Goal: Communication & Community: Answer question/provide support

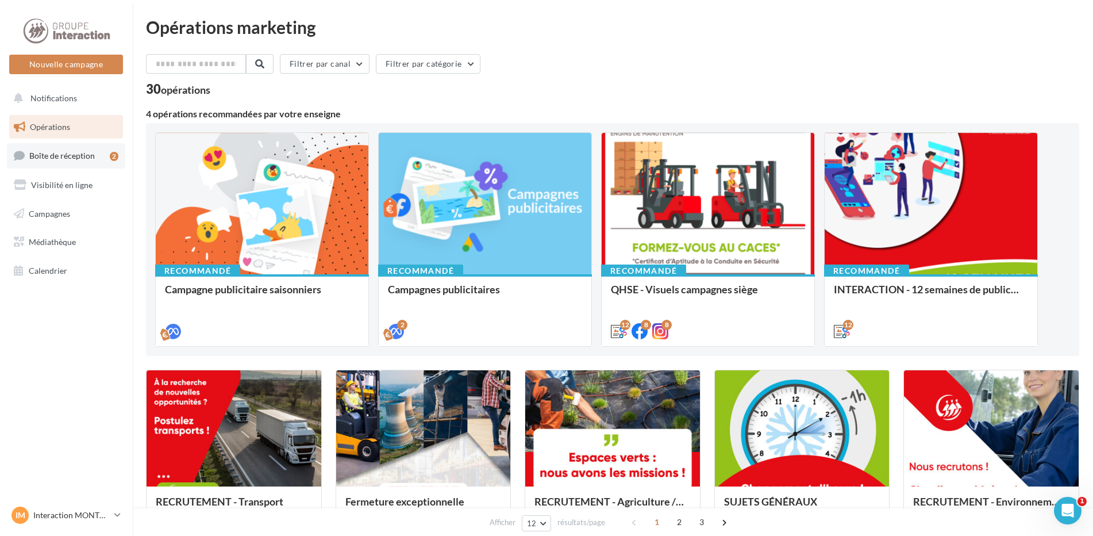
click at [58, 160] on span "Boîte de réception" at bounding box center [62, 156] width 66 height 10
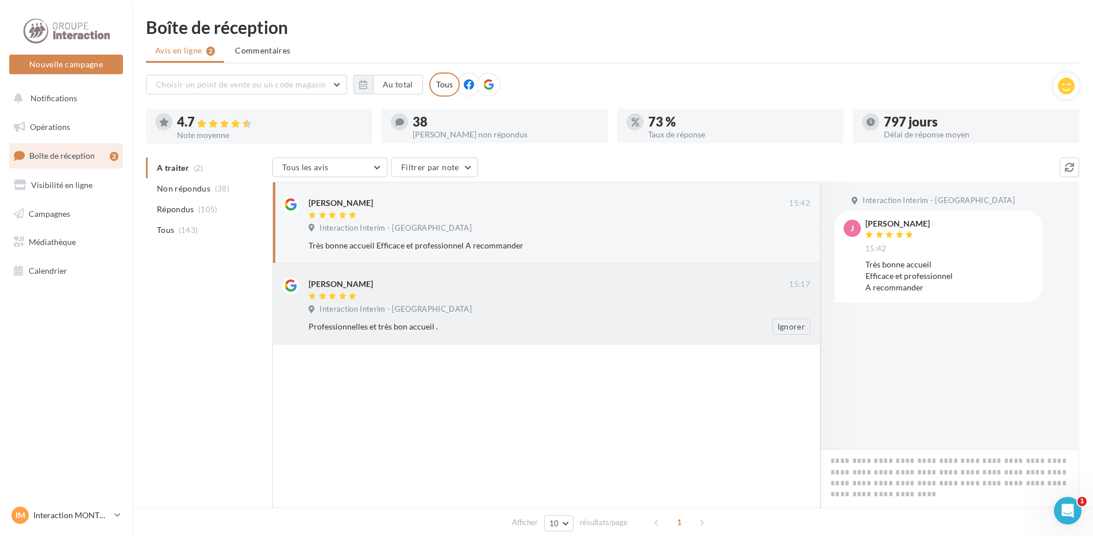
click at [452, 310] on div "Interaction Interim - [GEOGRAPHIC_DATA]" at bounding box center [560, 310] width 502 height 13
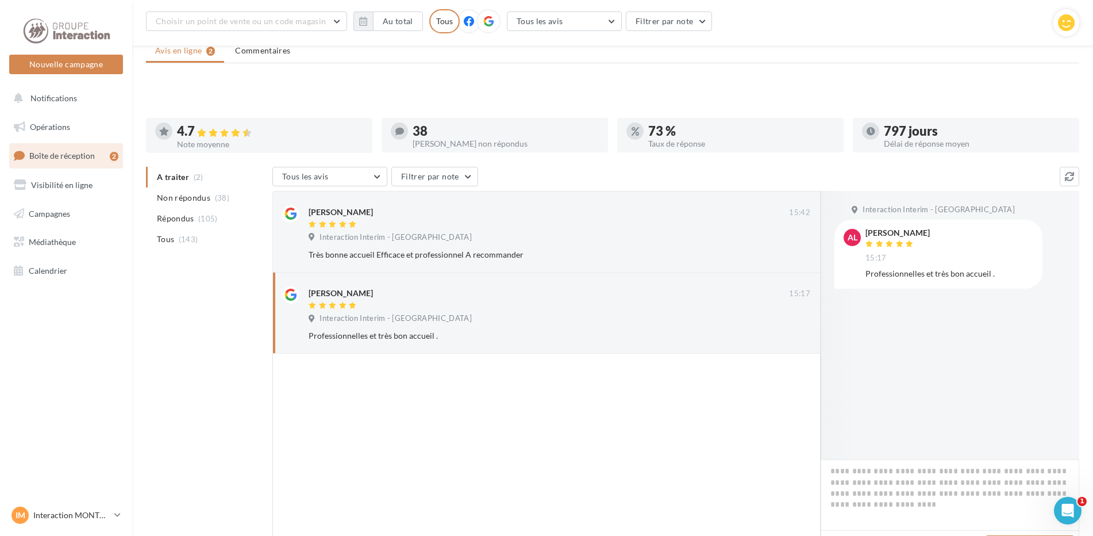
scroll to position [97, 0]
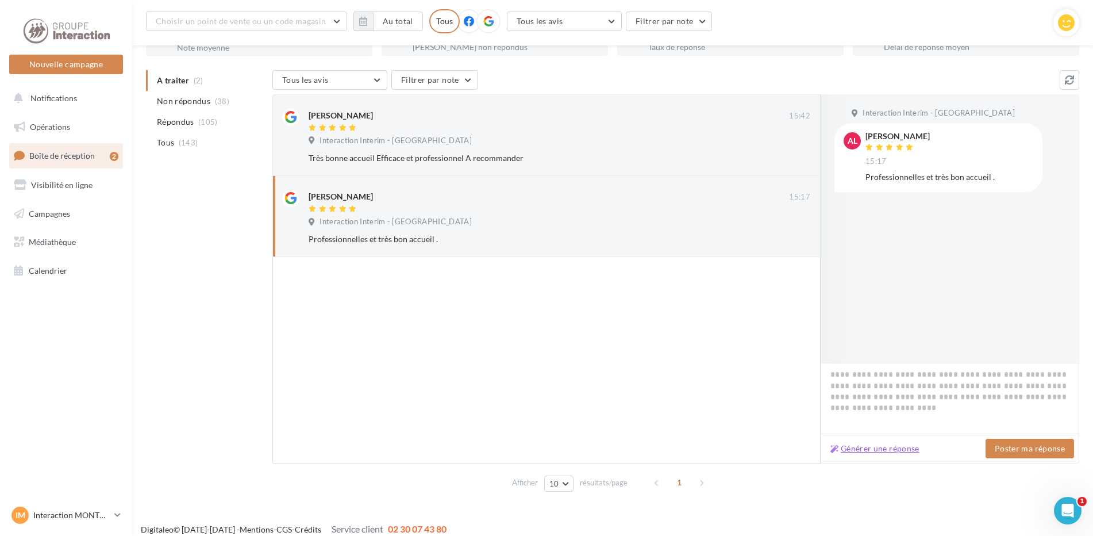
click at [864, 447] on button "Générer une réponse" at bounding box center [875, 448] width 98 height 14
type textarea "**********"
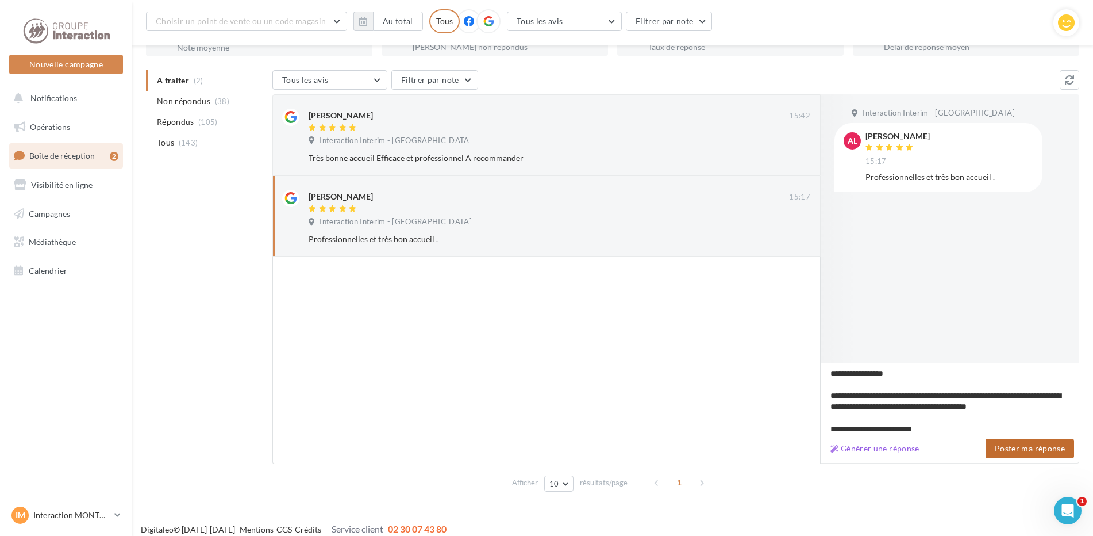
click at [1016, 447] on button "Poster ma réponse" at bounding box center [1030, 449] width 89 height 20
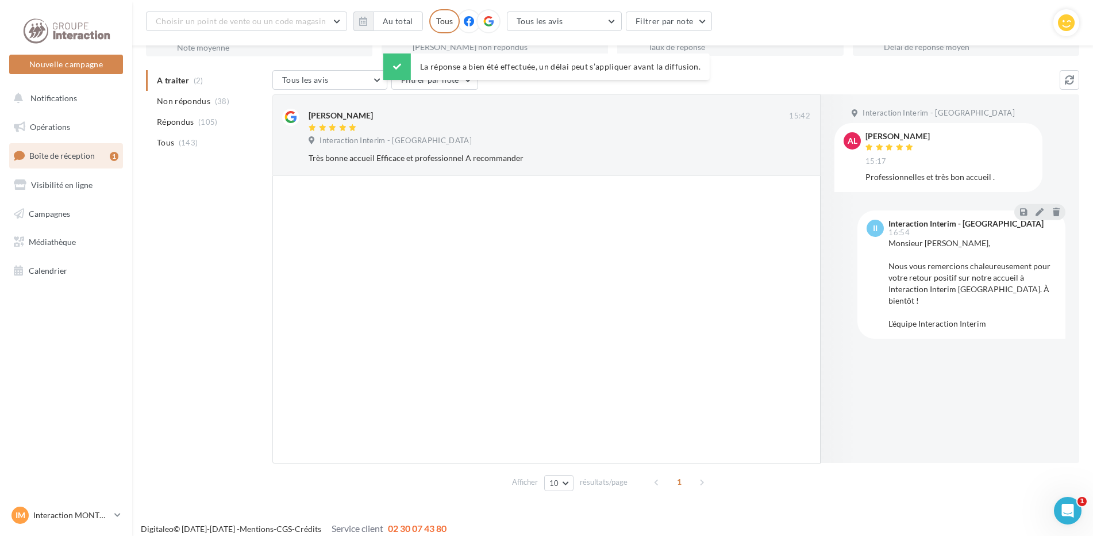
scroll to position [0, 0]
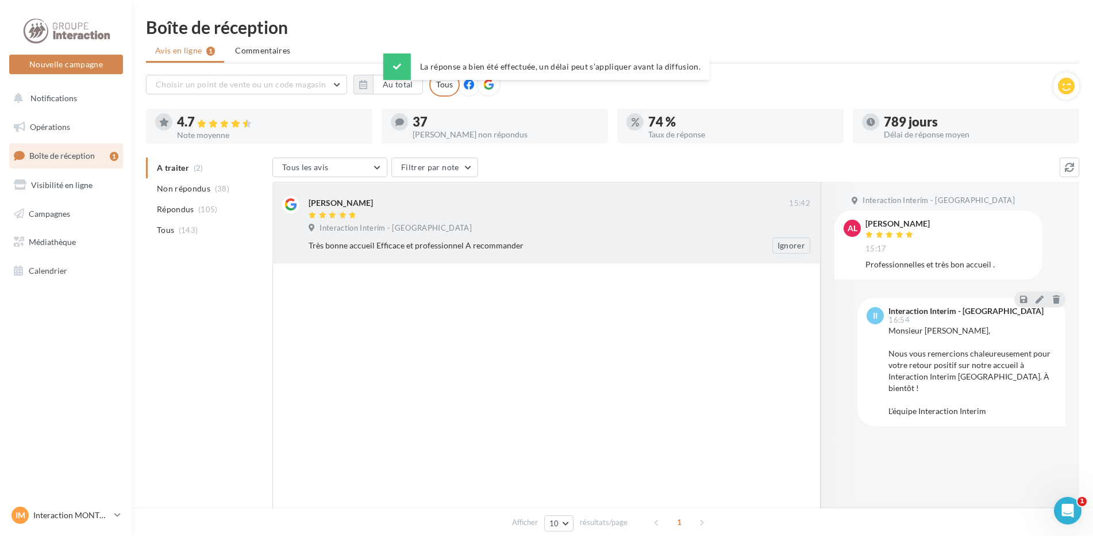
click at [378, 221] on div "Jeremy 15:42 Interaction Interim - Montpellier Très bonne accueil Efficace et p…" at bounding box center [560, 224] width 502 height 57
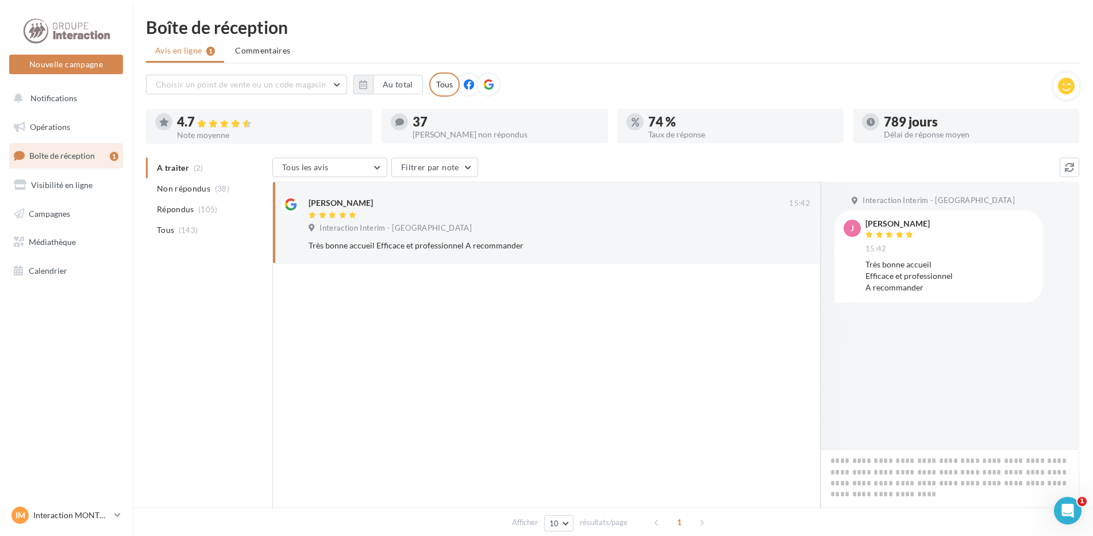
scroll to position [97, 0]
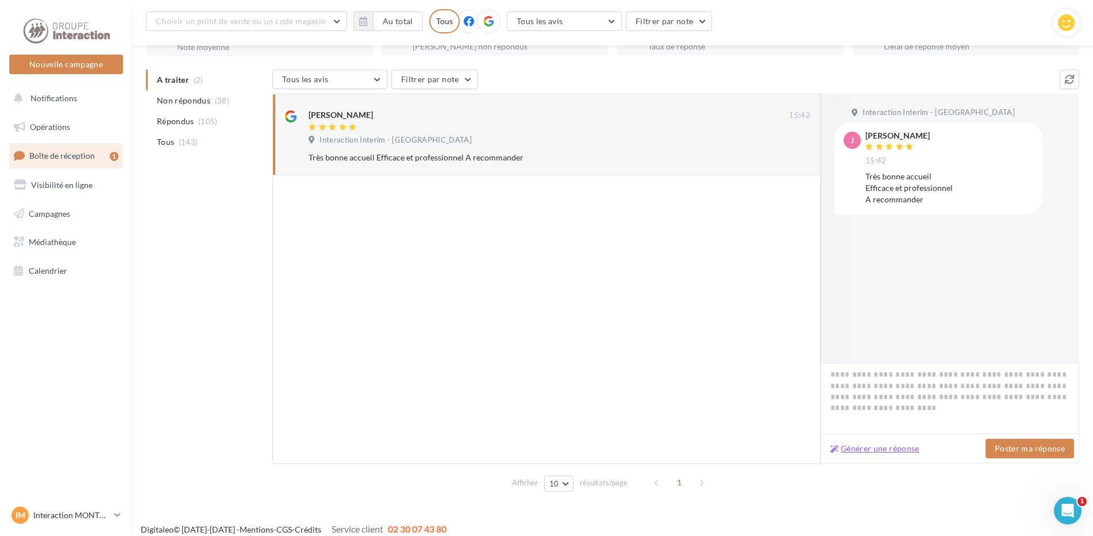
click at [868, 446] on button "Générer une réponse" at bounding box center [875, 448] width 98 height 14
type textarea "**********"
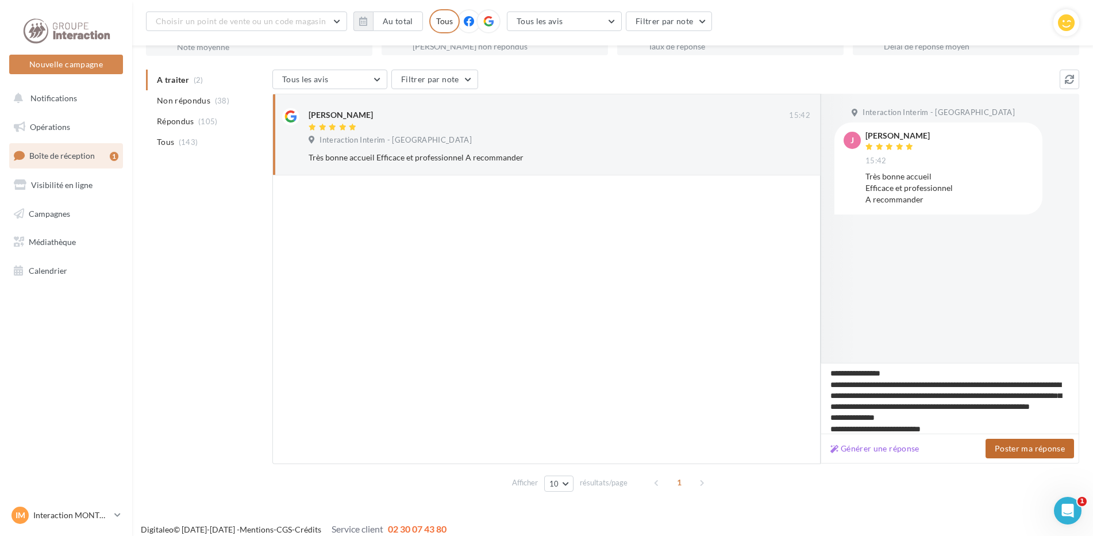
click at [1014, 447] on button "Poster ma réponse" at bounding box center [1030, 449] width 89 height 20
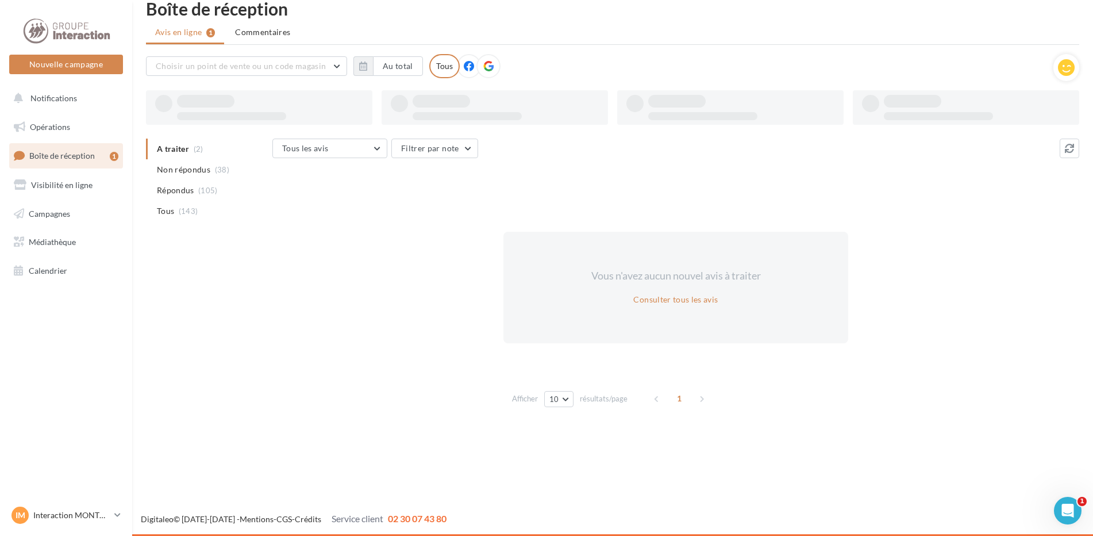
scroll to position [18, 0]
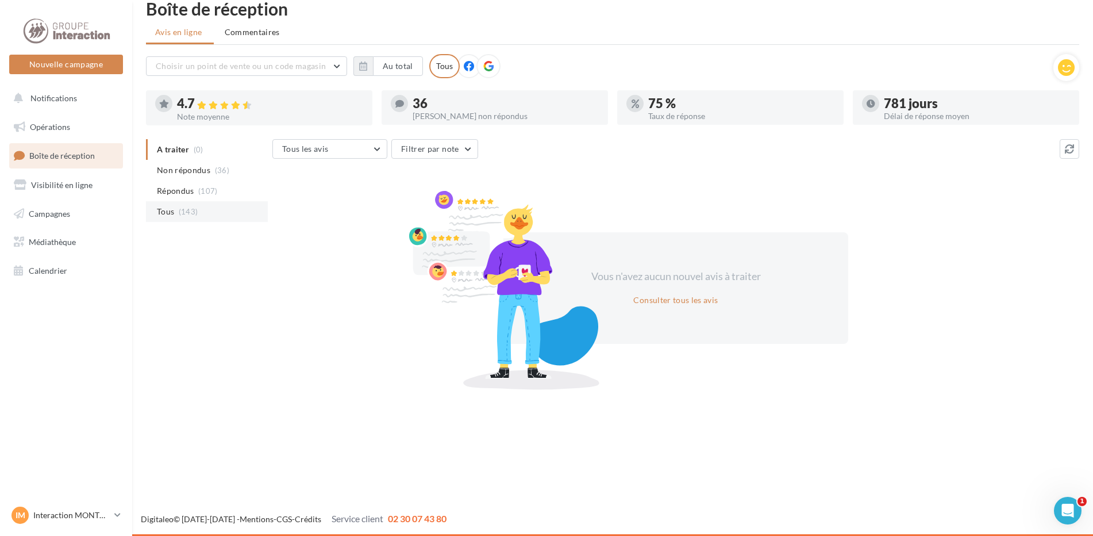
click at [171, 209] on span "Tous" at bounding box center [165, 211] width 17 height 11
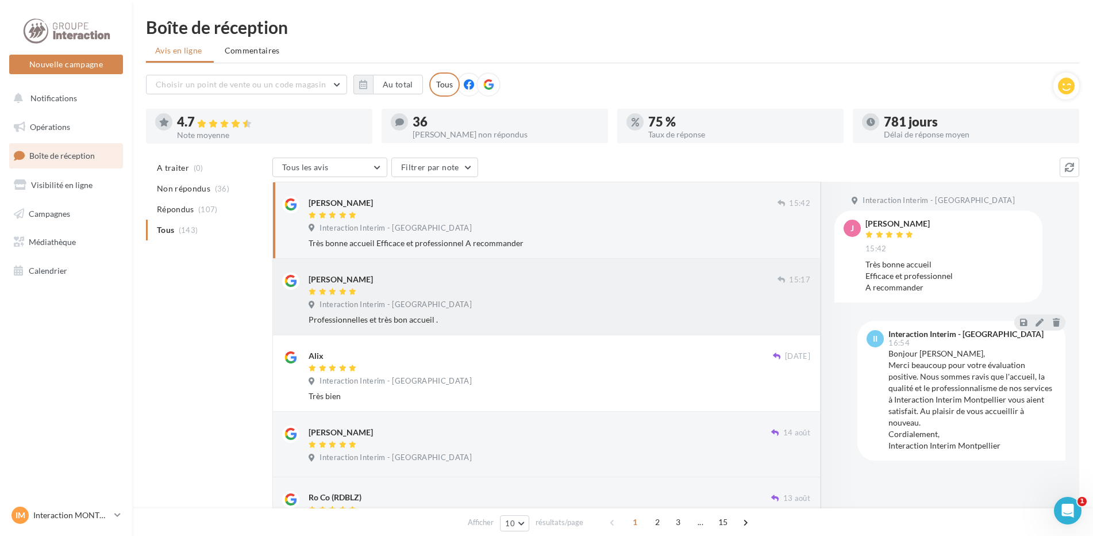
click at [373, 280] on div "[PERSON_NAME]" at bounding box center [341, 279] width 64 height 11
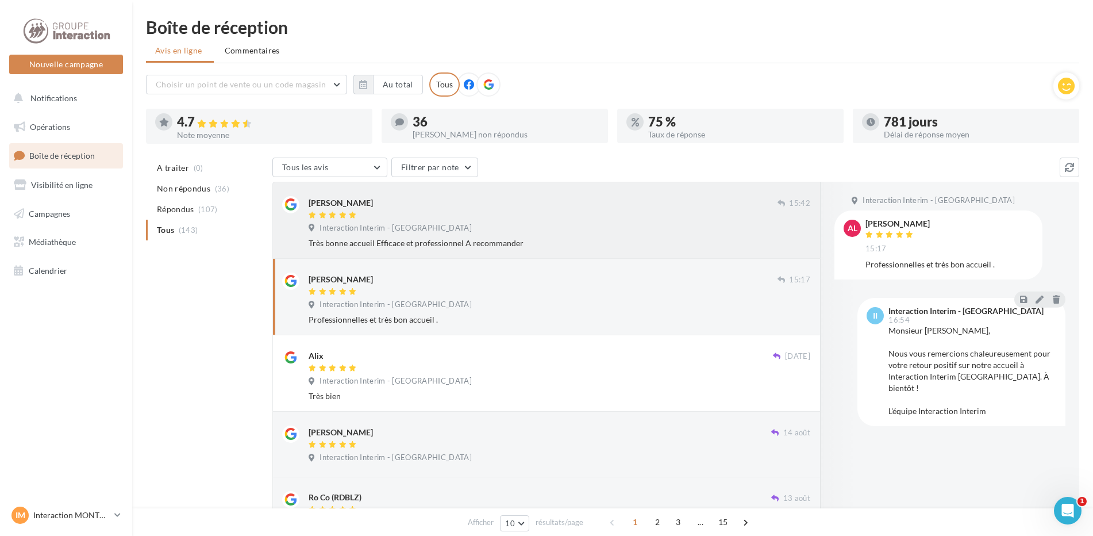
click at [392, 217] on div at bounding box center [543, 216] width 469 height 10
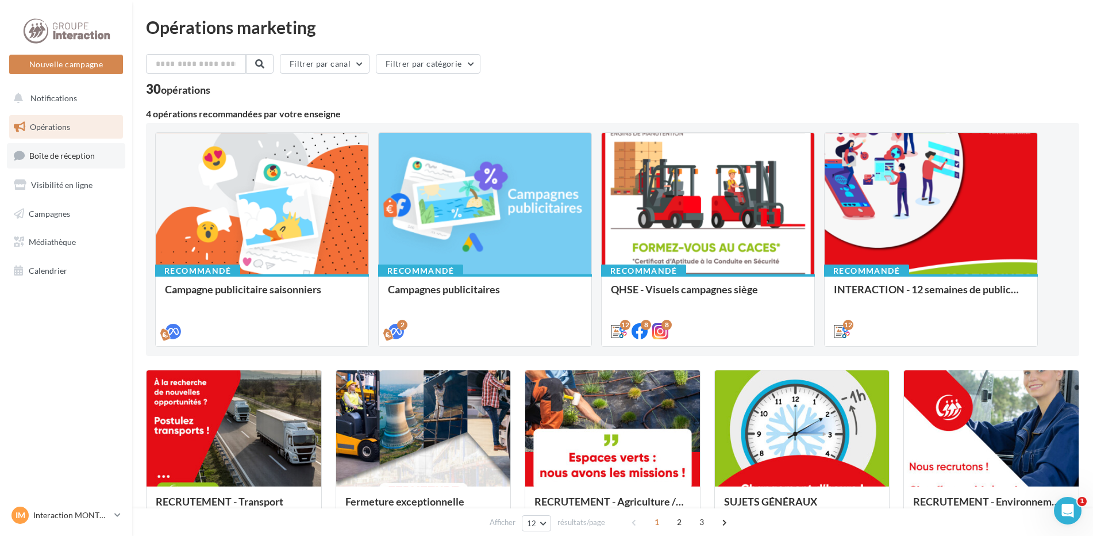
click at [47, 152] on span "Boîte de réception" at bounding box center [62, 156] width 66 height 10
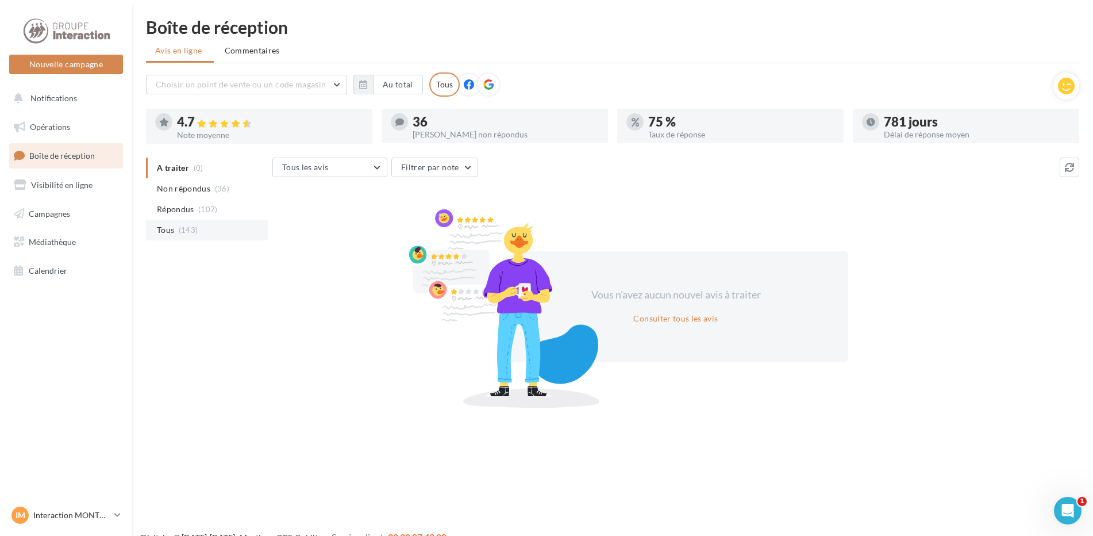
click at [174, 232] on span "Tous" at bounding box center [165, 229] width 17 height 11
